Goal: Task Accomplishment & Management: Use online tool/utility

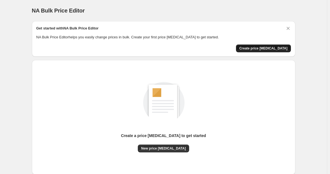
click at [256, 49] on span "Create price [MEDICAL_DATA]" at bounding box center [264, 48] width 48 height 4
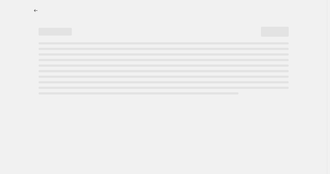
select select "percentage"
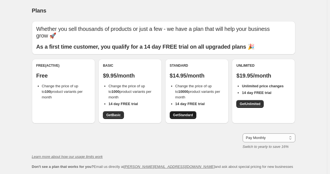
click at [187, 115] on span "Get Standard" at bounding box center [183, 115] width 20 height 4
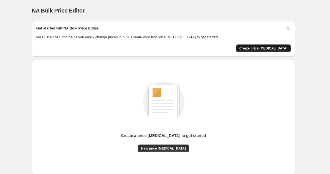
click at [274, 47] on span "Create price [MEDICAL_DATA]" at bounding box center [264, 48] width 48 height 4
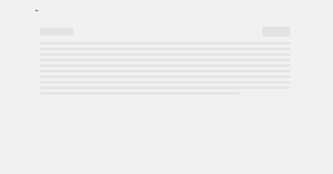
select select "percentage"
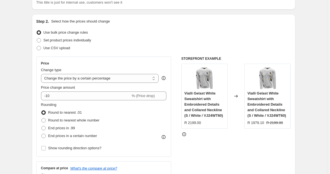
scroll to position [56, 0]
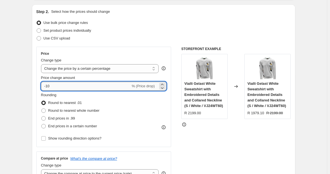
click at [99, 88] on input "-10" at bounding box center [86, 86] width 90 height 9
type input "-1"
type input "-75"
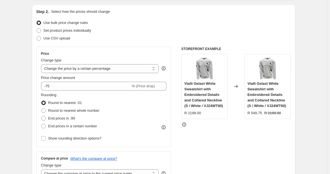
click at [114, 96] on div "Rounding Round to nearest .01 Round to nearest whole number End prices in .99 E…" at bounding box center [104, 111] width 126 height 38
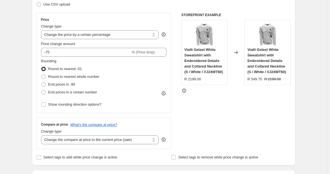
scroll to position [83, 0]
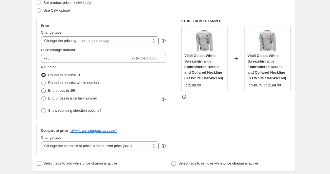
click at [46, 91] on span at bounding box center [43, 90] width 4 height 4
click at [42, 89] on input "End prices in .99" at bounding box center [41, 88] width 0 height 0
radio input "true"
click at [45, 82] on span at bounding box center [43, 82] width 4 height 4
click at [42, 81] on input "Round to nearest whole number" at bounding box center [41, 80] width 0 height 0
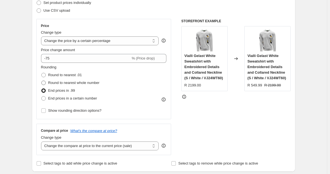
radio input "true"
click at [45, 75] on span at bounding box center [43, 75] width 4 height 4
click at [42, 73] on input "Round to nearest .01" at bounding box center [41, 73] width 0 height 0
radio input "true"
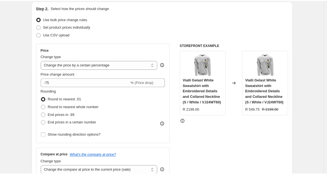
scroll to position [28, 0]
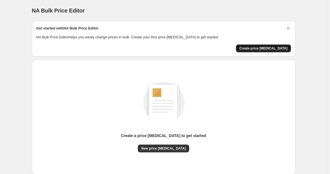
click at [257, 50] on span "Create price [MEDICAL_DATA]" at bounding box center [264, 48] width 48 height 4
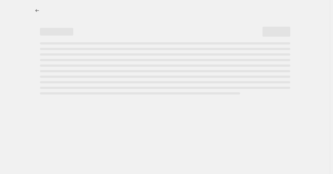
select select "percentage"
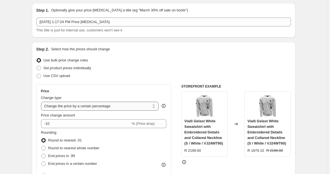
scroll to position [28, 0]
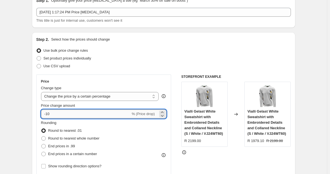
click at [69, 111] on input "-10" at bounding box center [86, 113] width 90 height 9
type input "-1"
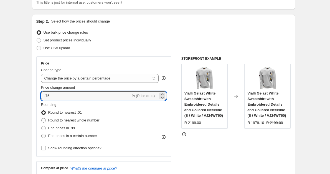
scroll to position [56, 0]
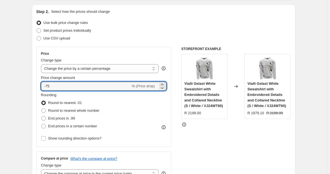
type input "-75"
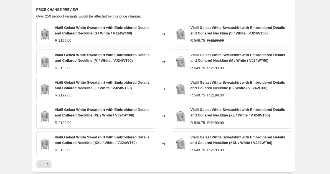
scroll to position [389, 0]
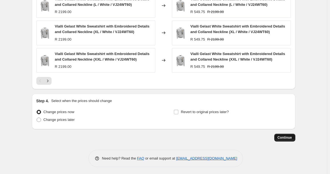
click at [280, 141] on button "Continue" at bounding box center [284, 137] width 21 height 8
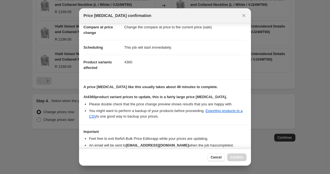
scroll to position [56, 0]
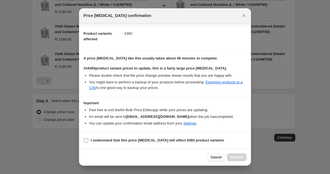
click at [85, 142] on input "I understand that this price change job will affect 4360 product variants" at bounding box center [86, 140] width 4 height 4
checkbox input "true"
click at [236, 157] on span "Confirm" at bounding box center [237, 157] width 13 height 4
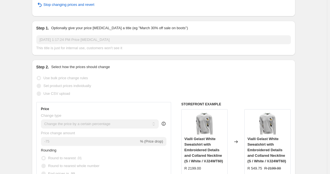
scroll to position [14, 0]
